Goal: Information Seeking & Learning: Learn about a topic

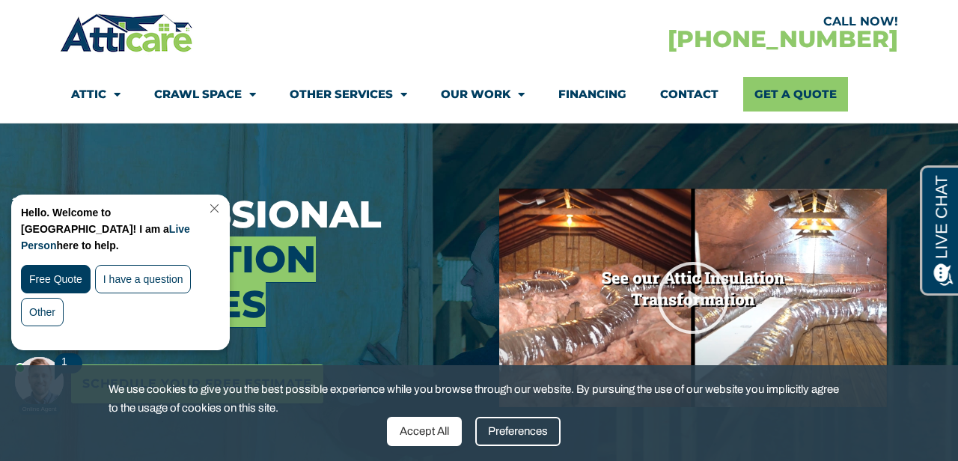
scroll to position [160, 0]
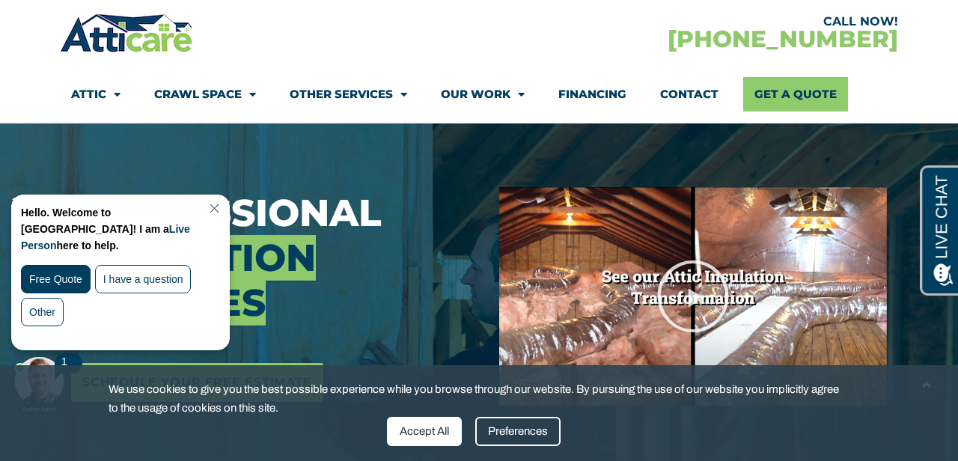
click at [223, 204] on link "Close Chat" at bounding box center [213, 208] width 20 height 11
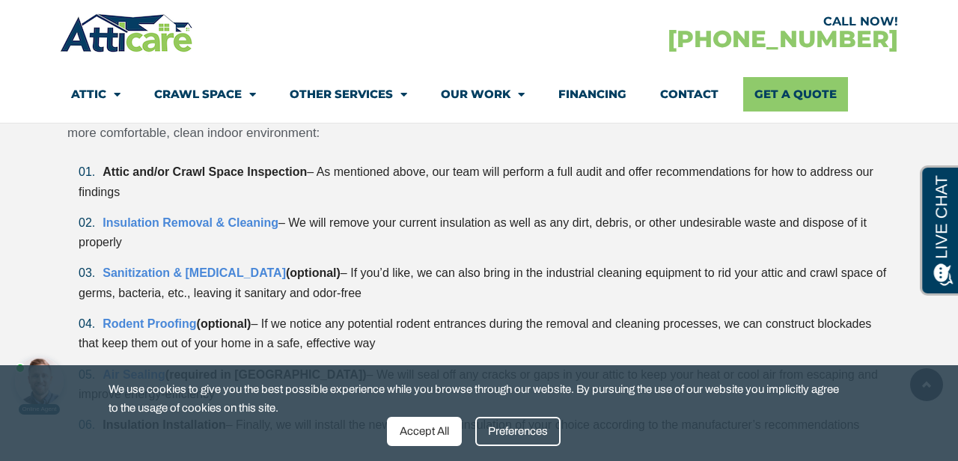
scroll to position [3709, 0]
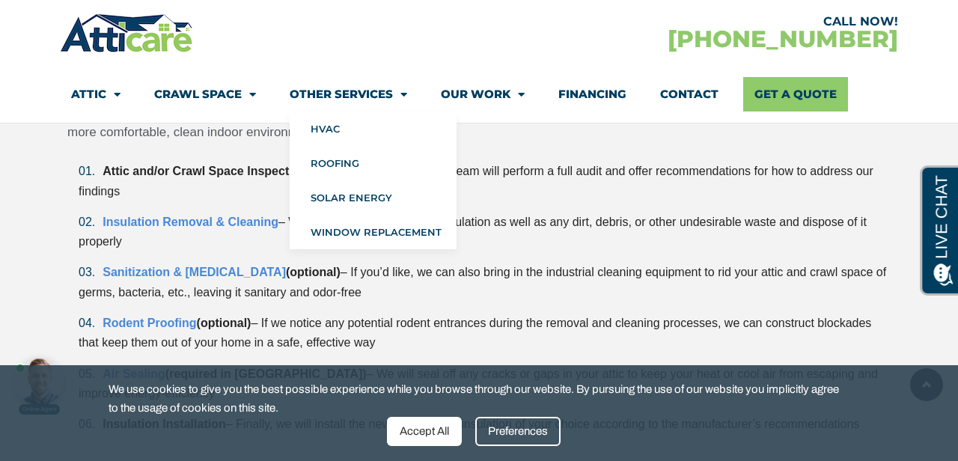
click at [365, 97] on link "Other Services" at bounding box center [349, 94] width 118 height 34
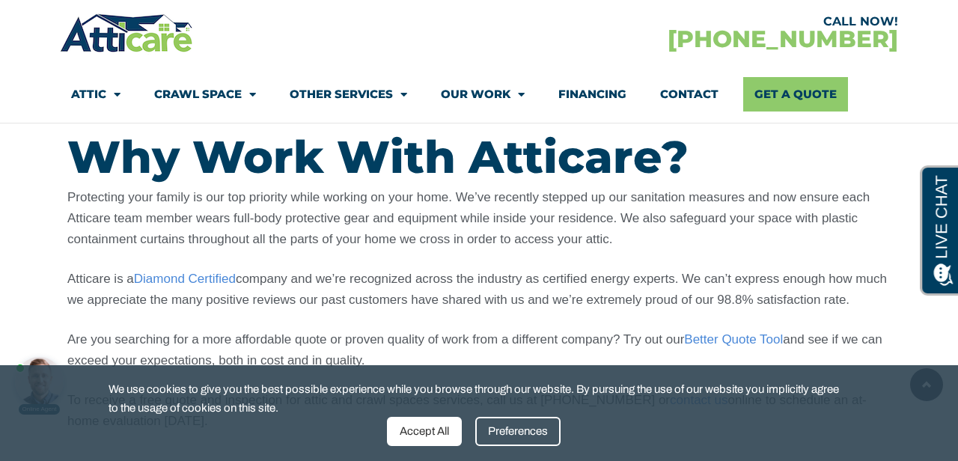
scroll to position [1050, 0]
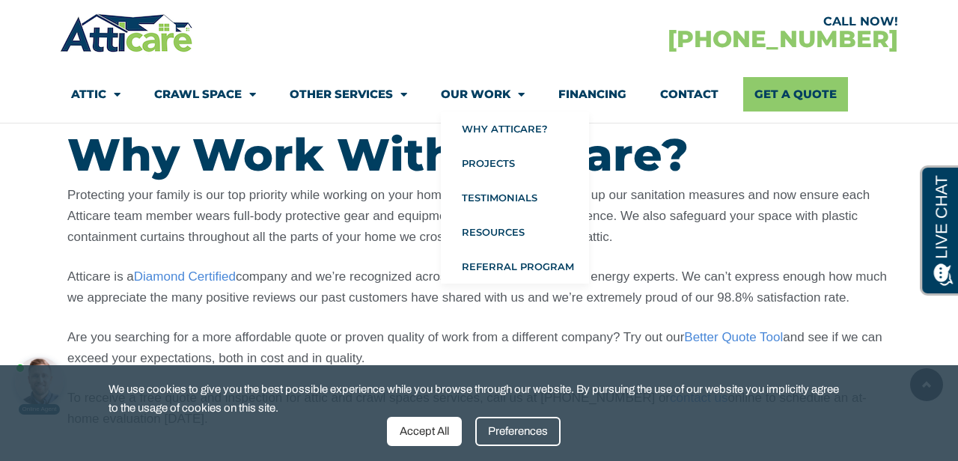
click at [497, 89] on link "Our Work" at bounding box center [483, 94] width 84 height 34
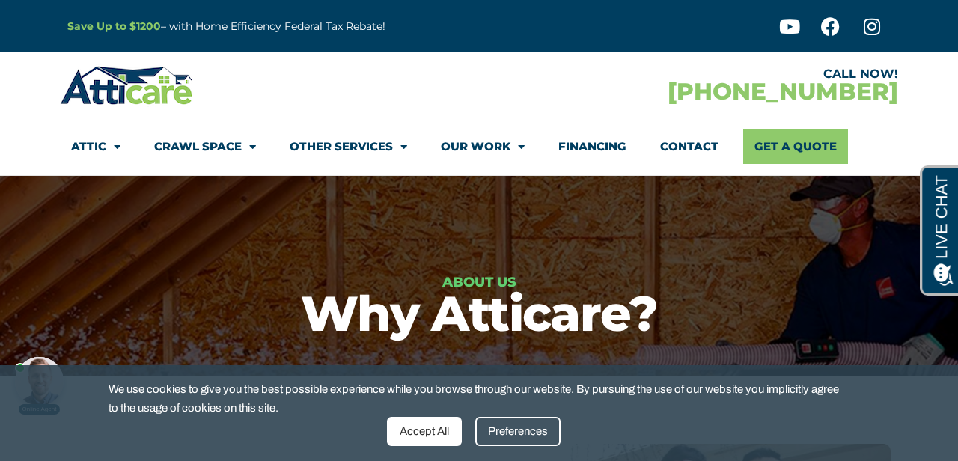
click at [594, 145] on link "Financing" at bounding box center [593, 147] width 68 height 34
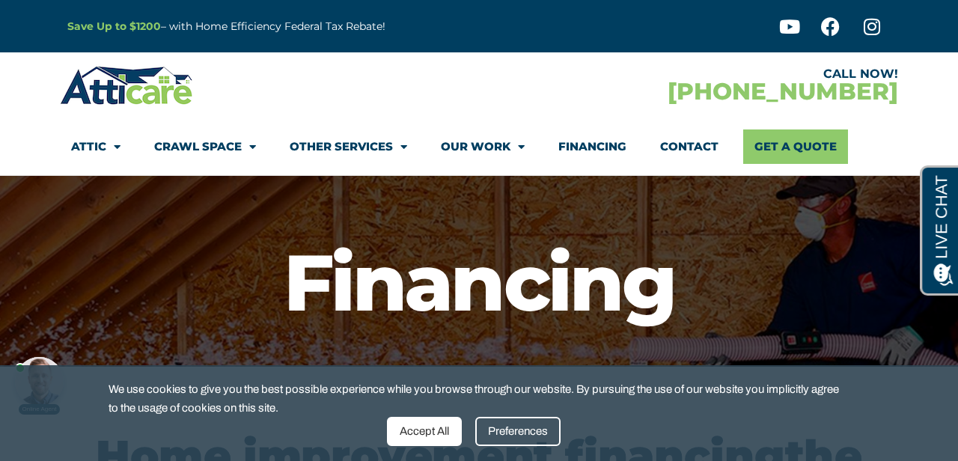
click at [145, 23] on strong "Save Up to $1200" at bounding box center [114, 25] width 94 height 13
